Goal: Transaction & Acquisition: Subscribe to service/newsletter

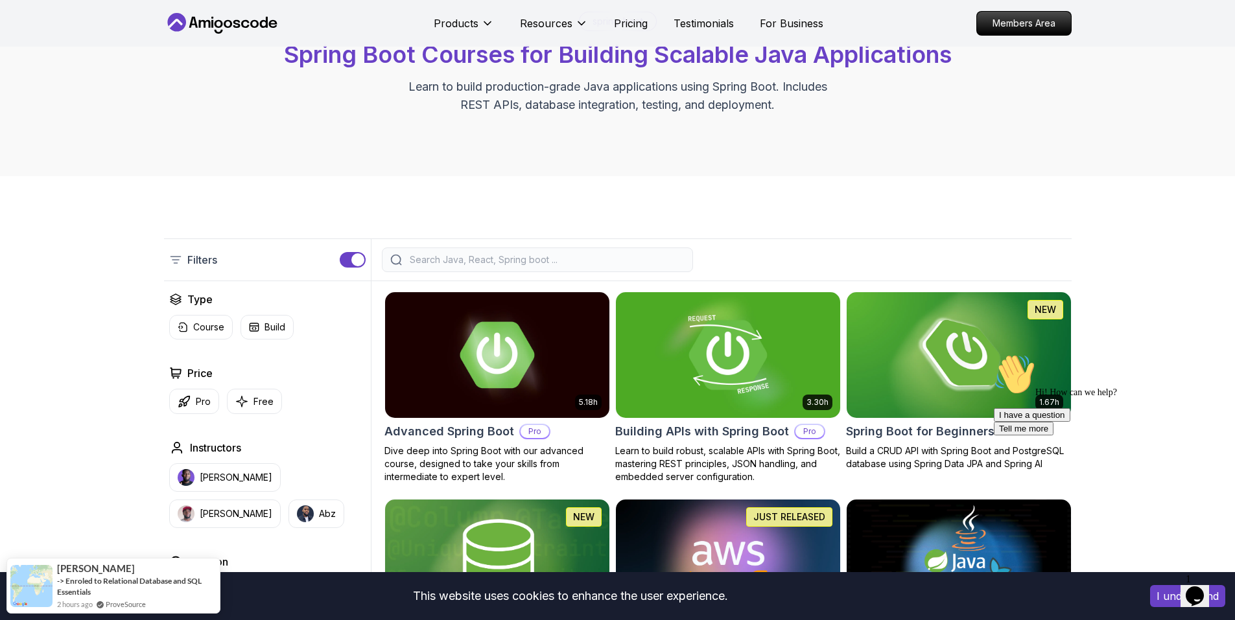
scroll to position [324, 0]
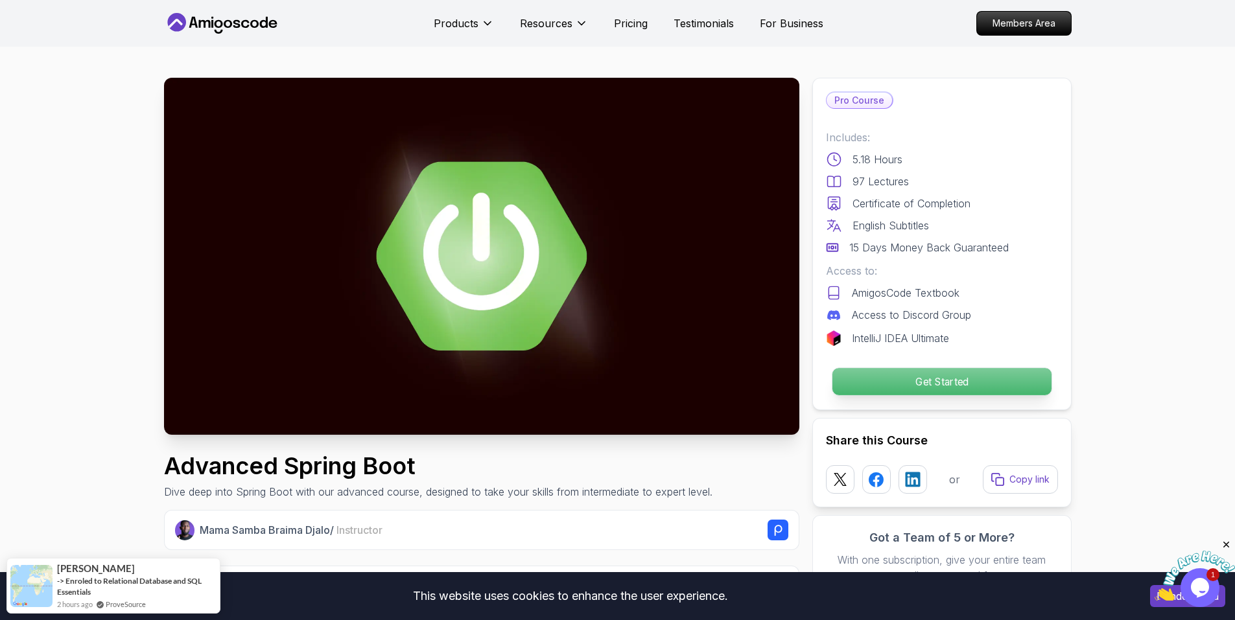
click at [951, 381] on p "Get Started" at bounding box center [941, 381] width 219 height 27
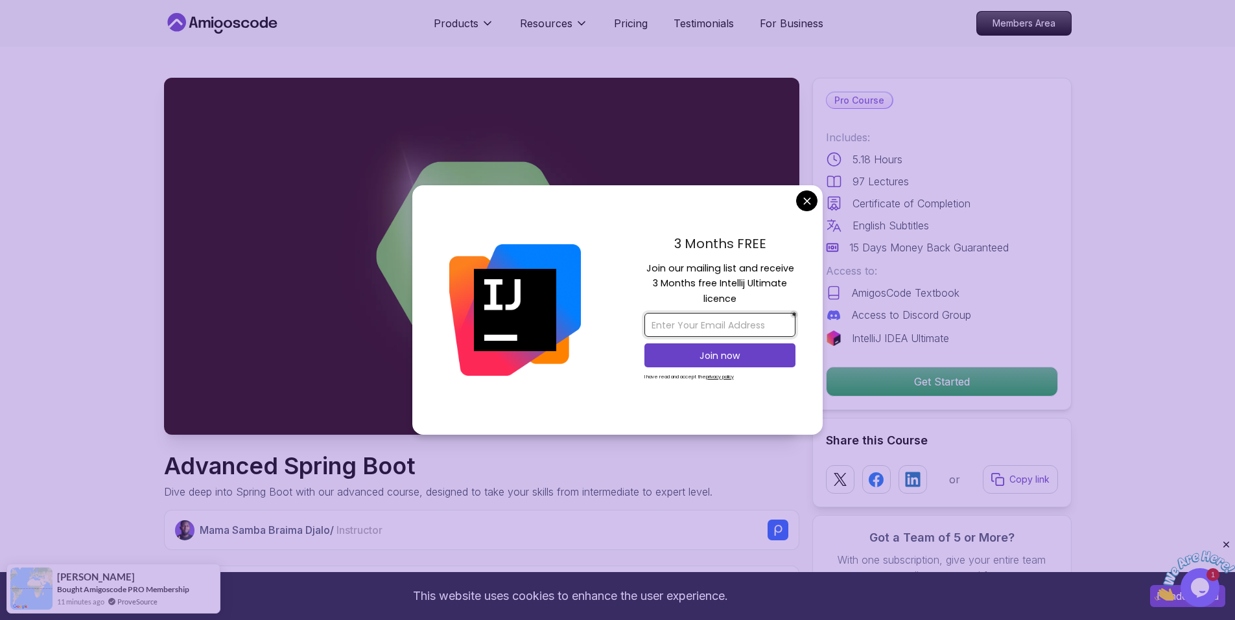
click at [714, 329] on input "email" at bounding box center [719, 325] width 151 height 24
type input "sysexebin@gmail.com"
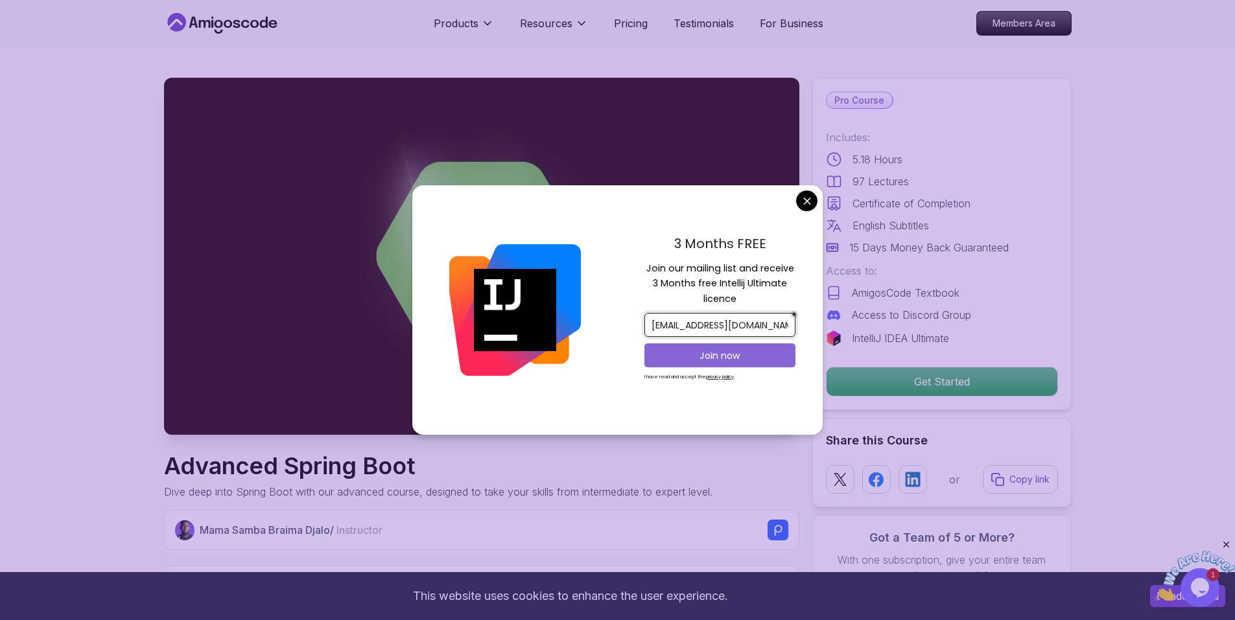
click at [701, 356] on p "Join now" at bounding box center [720, 355] width 123 height 13
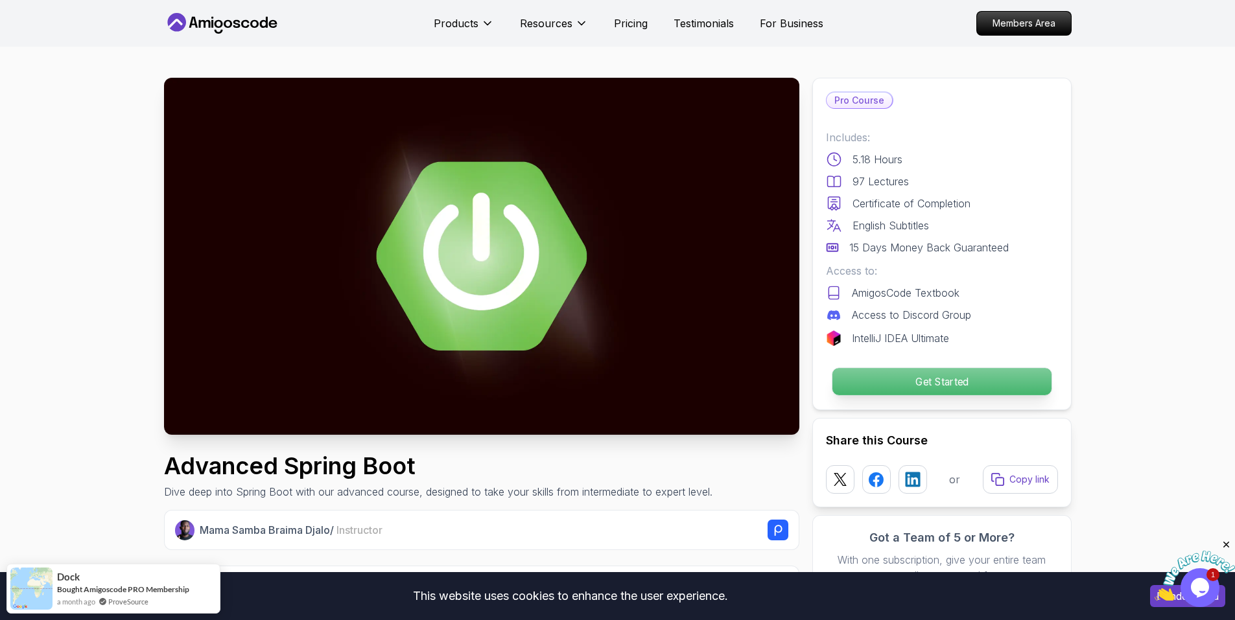
click at [897, 379] on p "Get Started" at bounding box center [941, 381] width 219 height 27
